Goal: Task Accomplishment & Management: Manage account settings

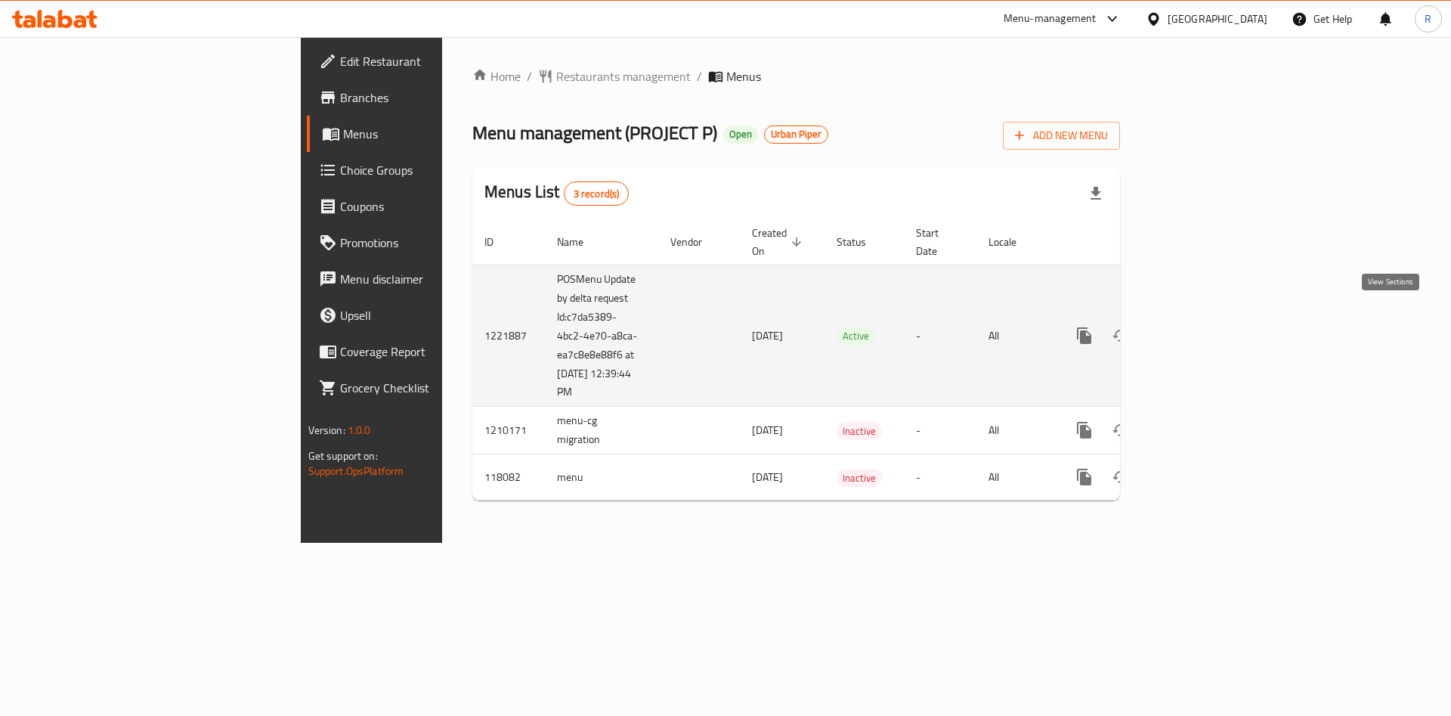
click at [1203, 327] on icon "enhanced table" at bounding box center [1193, 336] width 18 height 18
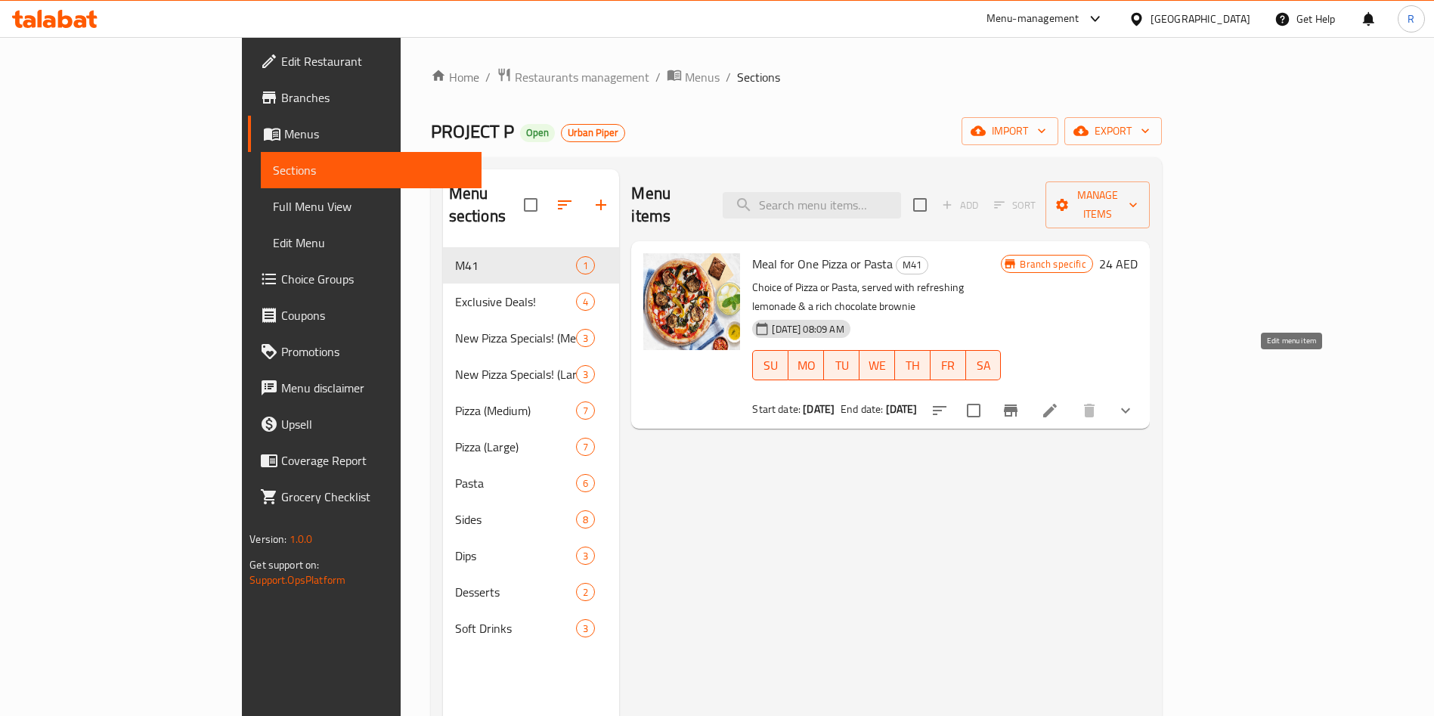
click at [1059, 401] on icon at bounding box center [1050, 410] width 18 height 18
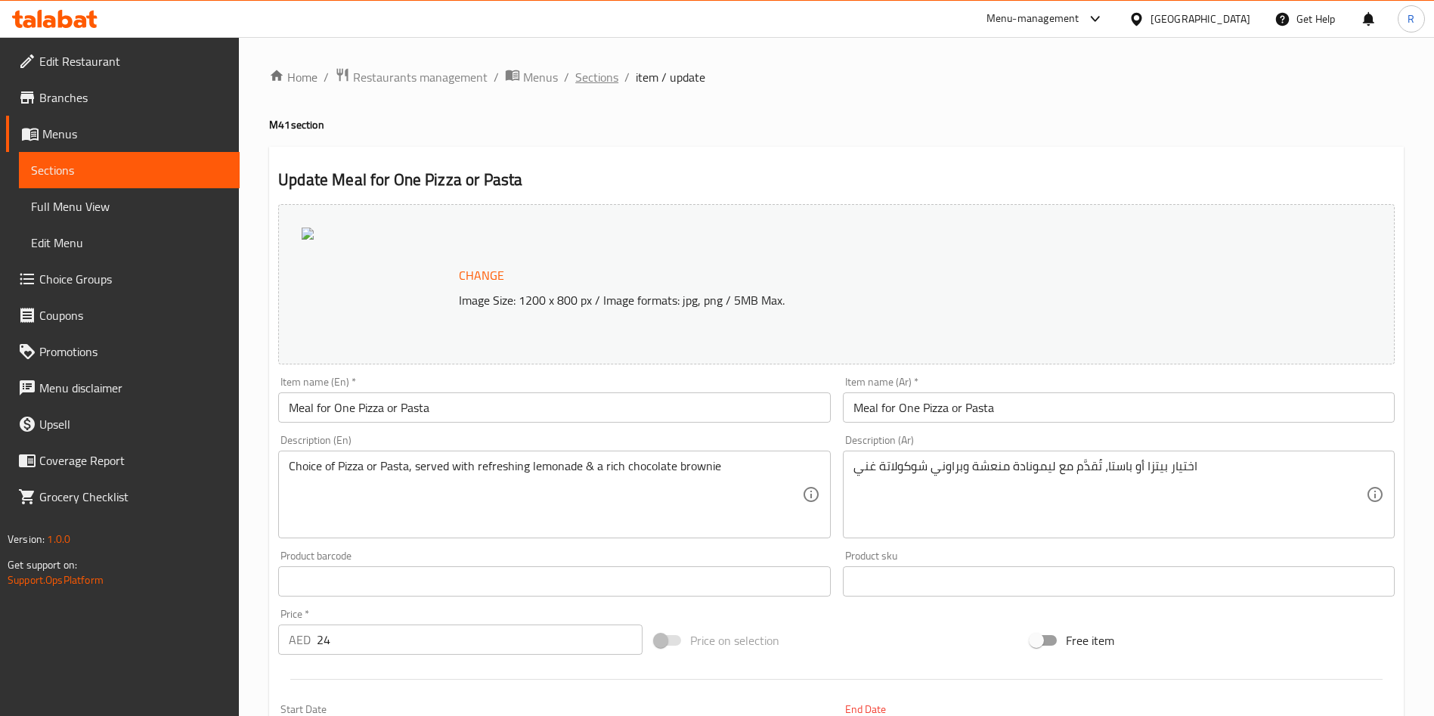
click at [583, 79] on span "Sections" at bounding box center [596, 77] width 43 height 18
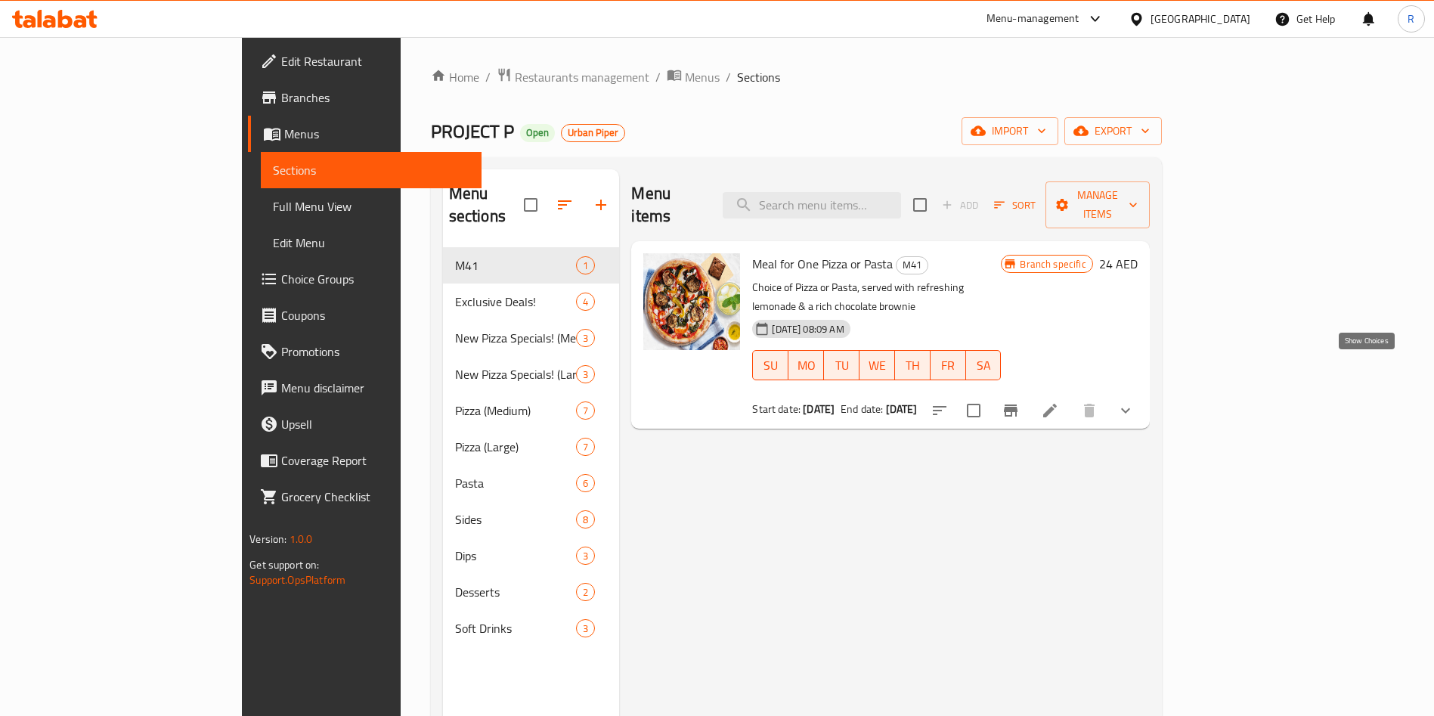
click at [1135, 401] on icon "show more" at bounding box center [1125, 410] width 18 height 18
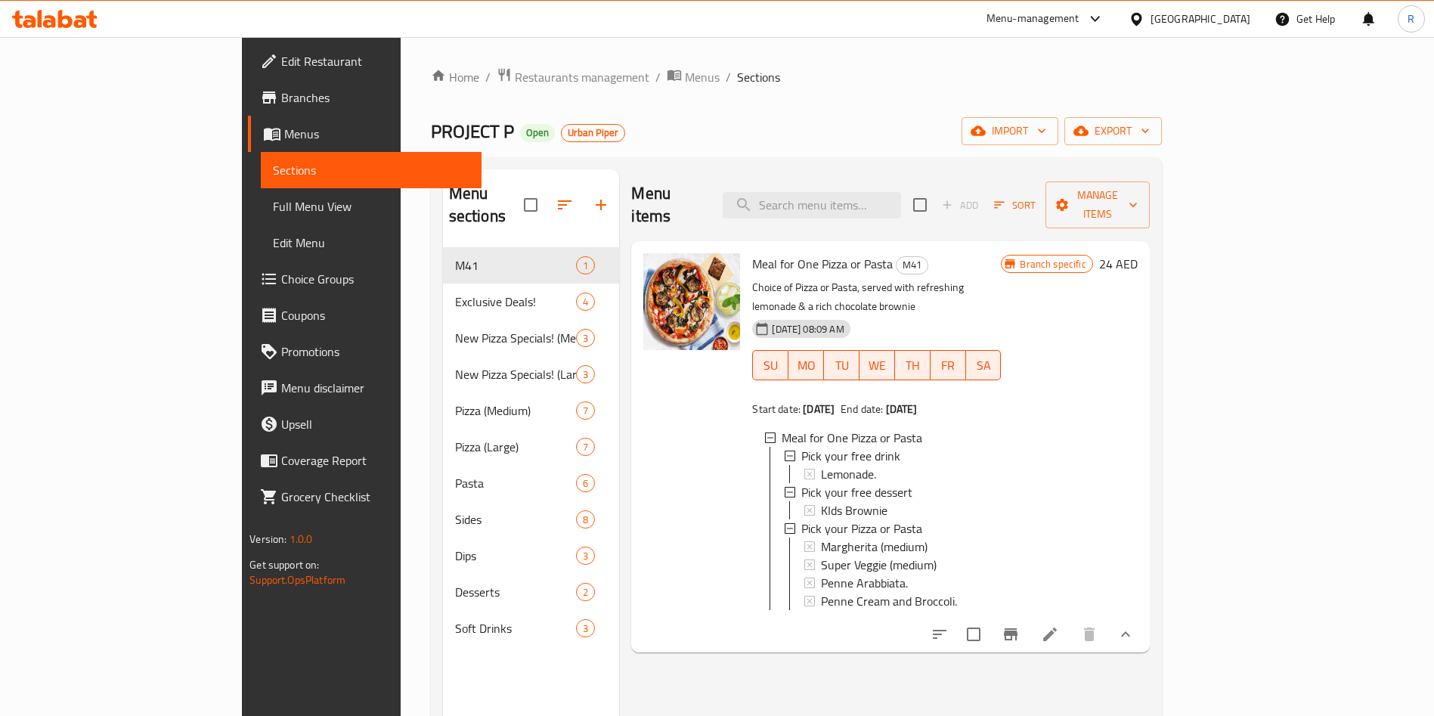
click at [1020, 625] on icon "Branch-specific-item" at bounding box center [1011, 634] width 18 height 18
